Goal: Task Accomplishment & Management: Use online tool/utility

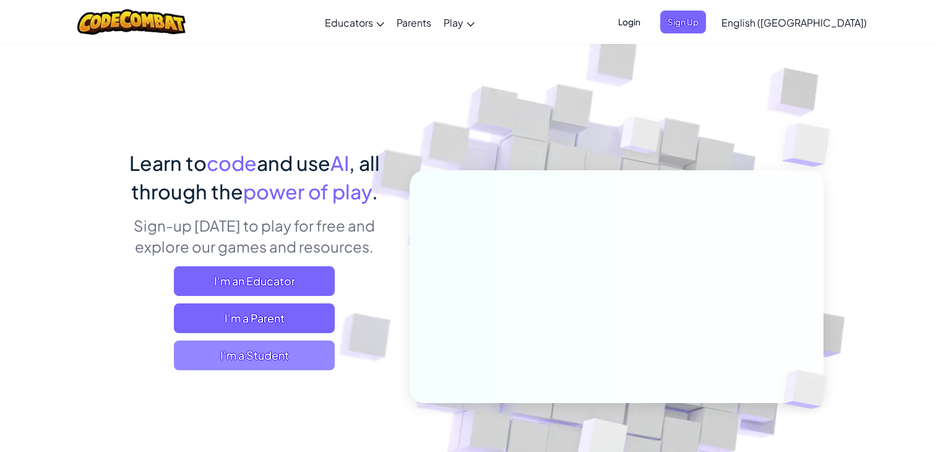
click at [260, 356] on span "I'm a Student" at bounding box center [254, 355] width 161 height 30
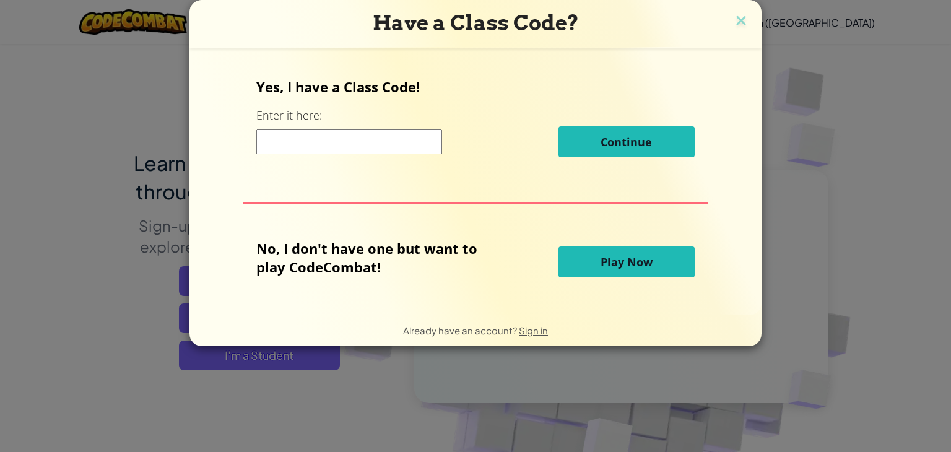
click at [402, 145] on input at bounding box center [349, 141] width 186 height 25
click at [600, 268] on span "Play Now" at bounding box center [626, 261] width 52 height 15
click at [613, 268] on span "Play Now" at bounding box center [626, 261] width 52 height 15
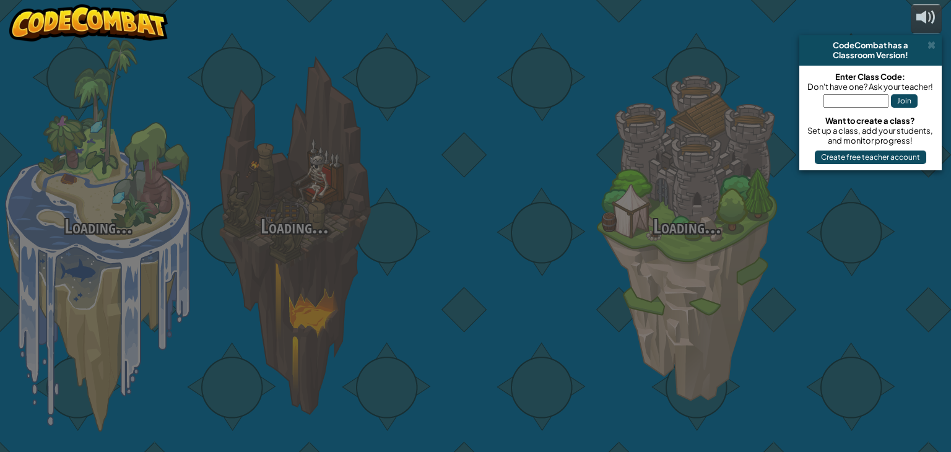
click at [643, 264] on div "Loading... Loading... Loading... Loading... Loading... Loading... Loading..." at bounding box center [475, 226] width 951 height 452
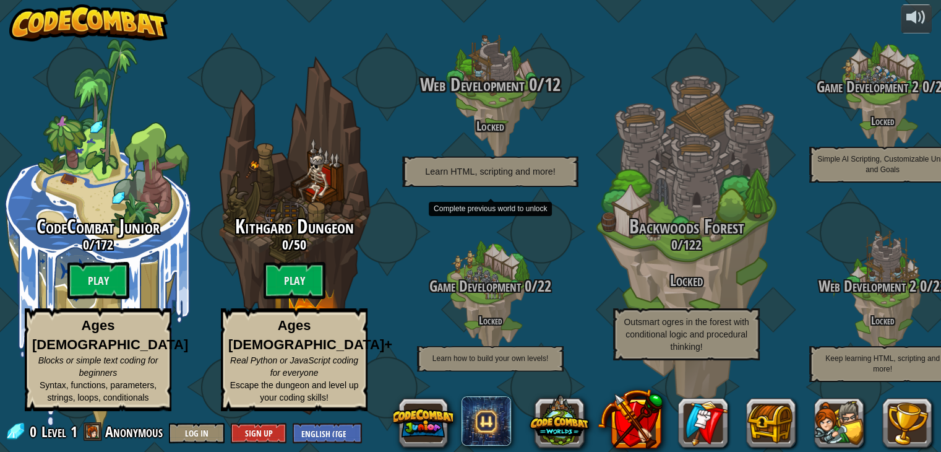
click at [500, 82] on span "Web Development" at bounding box center [472, 84] width 105 height 25
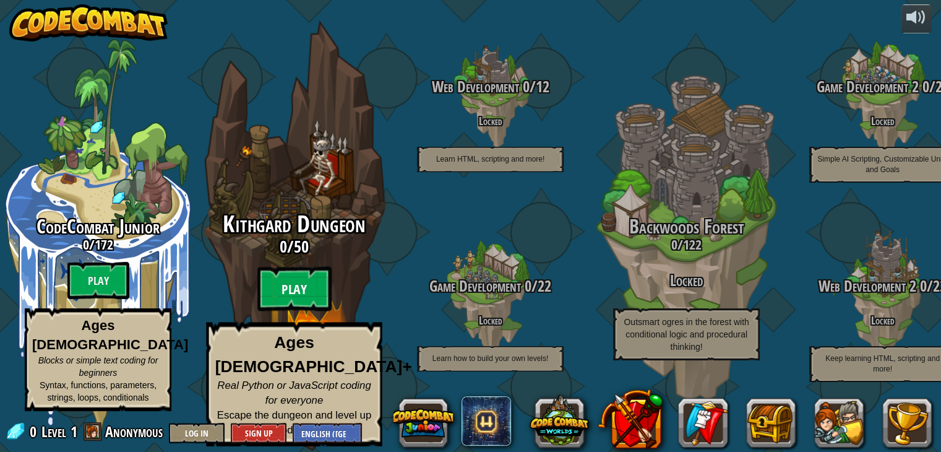
click at [280, 305] on btn "Play" at bounding box center [294, 289] width 74 height 45
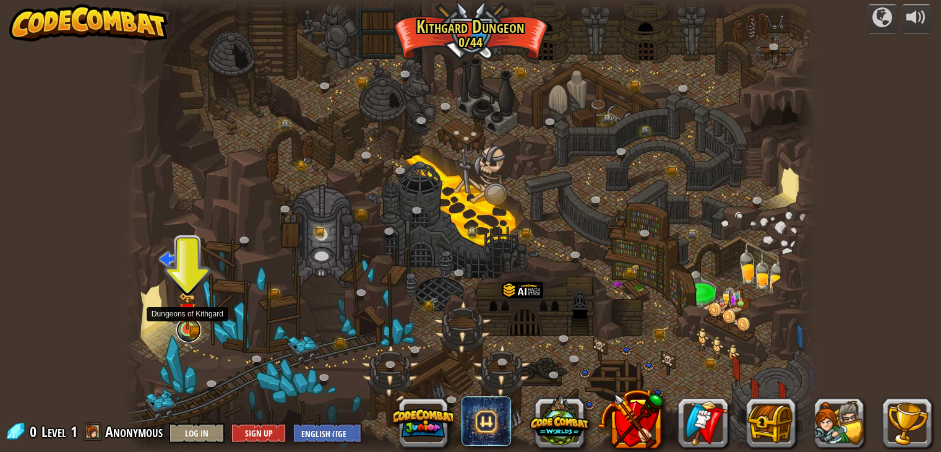
click at [189, 331] on link at bounding box center [188, 330] width 25 height 25
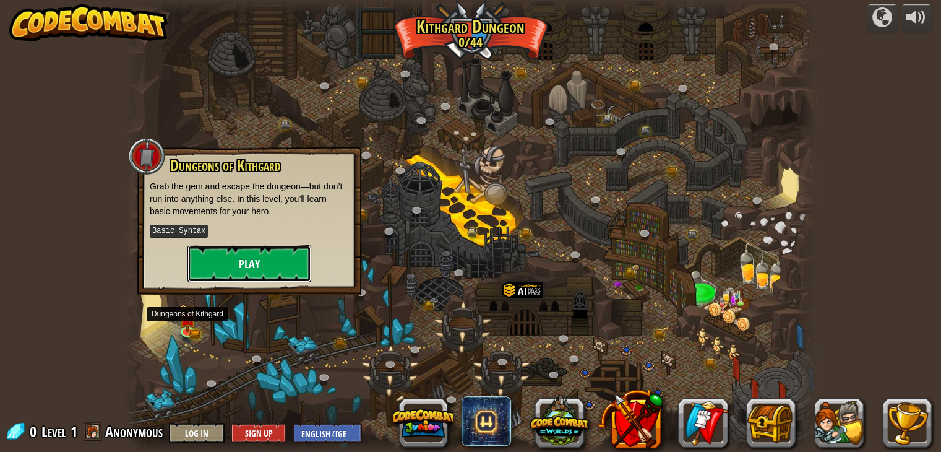
click at [259, 273] on button "Play" at bounding box center [250, 263] width 124 height 37
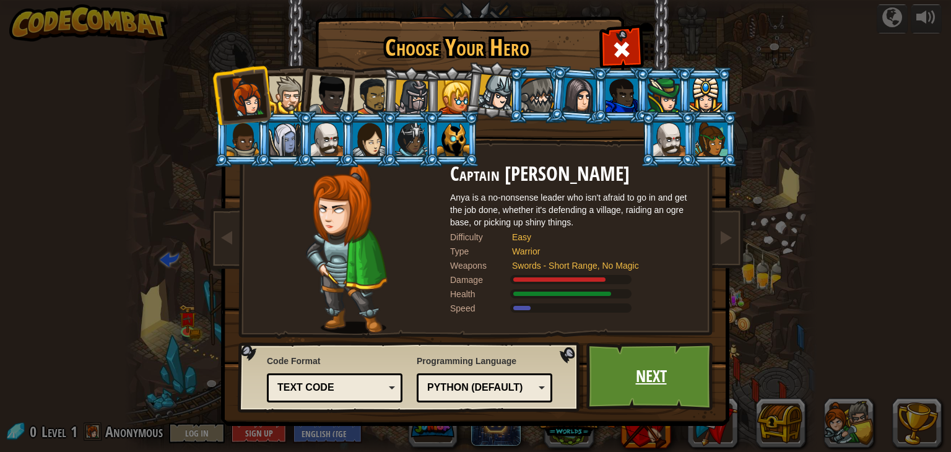
click at [637, 365] on link "Next" at bounding box center [650, 376] width 129 height 68
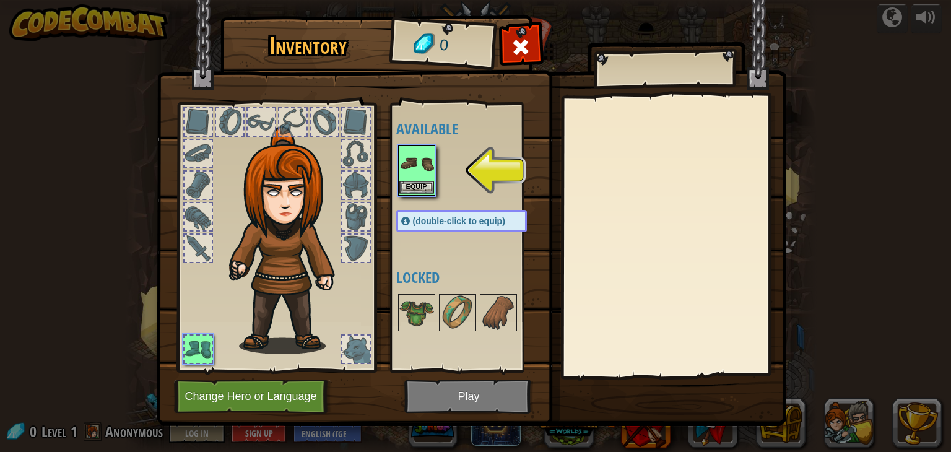
click at [419, 167] on img at bounding box center [416, 163] width 35 height 35
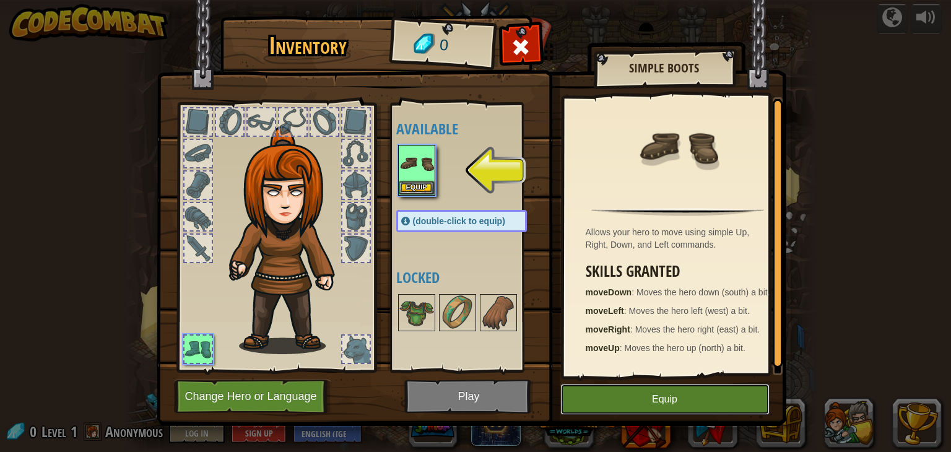
click at [700, 394] on button "Equip" at bounding box center [664, 399] width 209 height 31
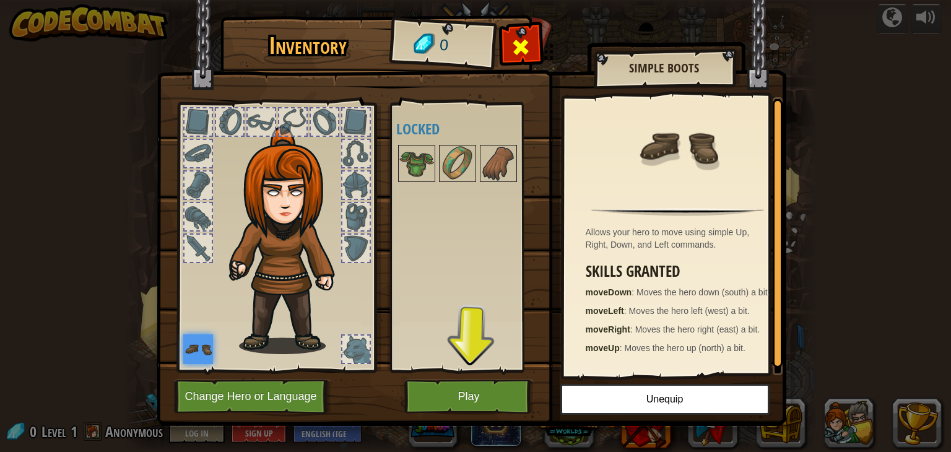
click at [530, 45] on div at bounding box center [520, 50] width 39 height 39
